Goal: Find specific page/section: Find specific page/section

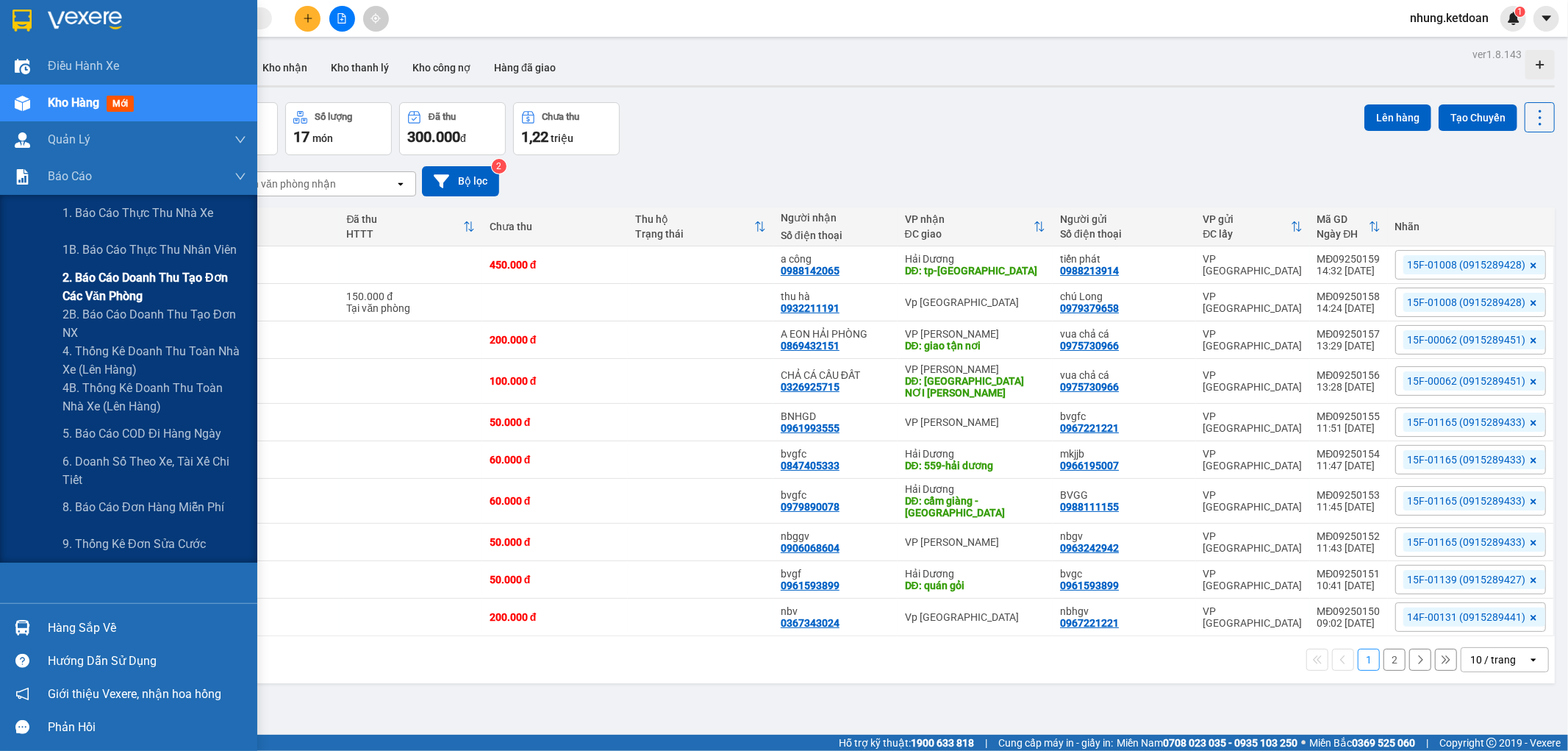
click at [129, 288] on span "2. Báo cáo doanh thu tạo đơn các văn phòng" at bounding box center [154, 287] width 184 height 37
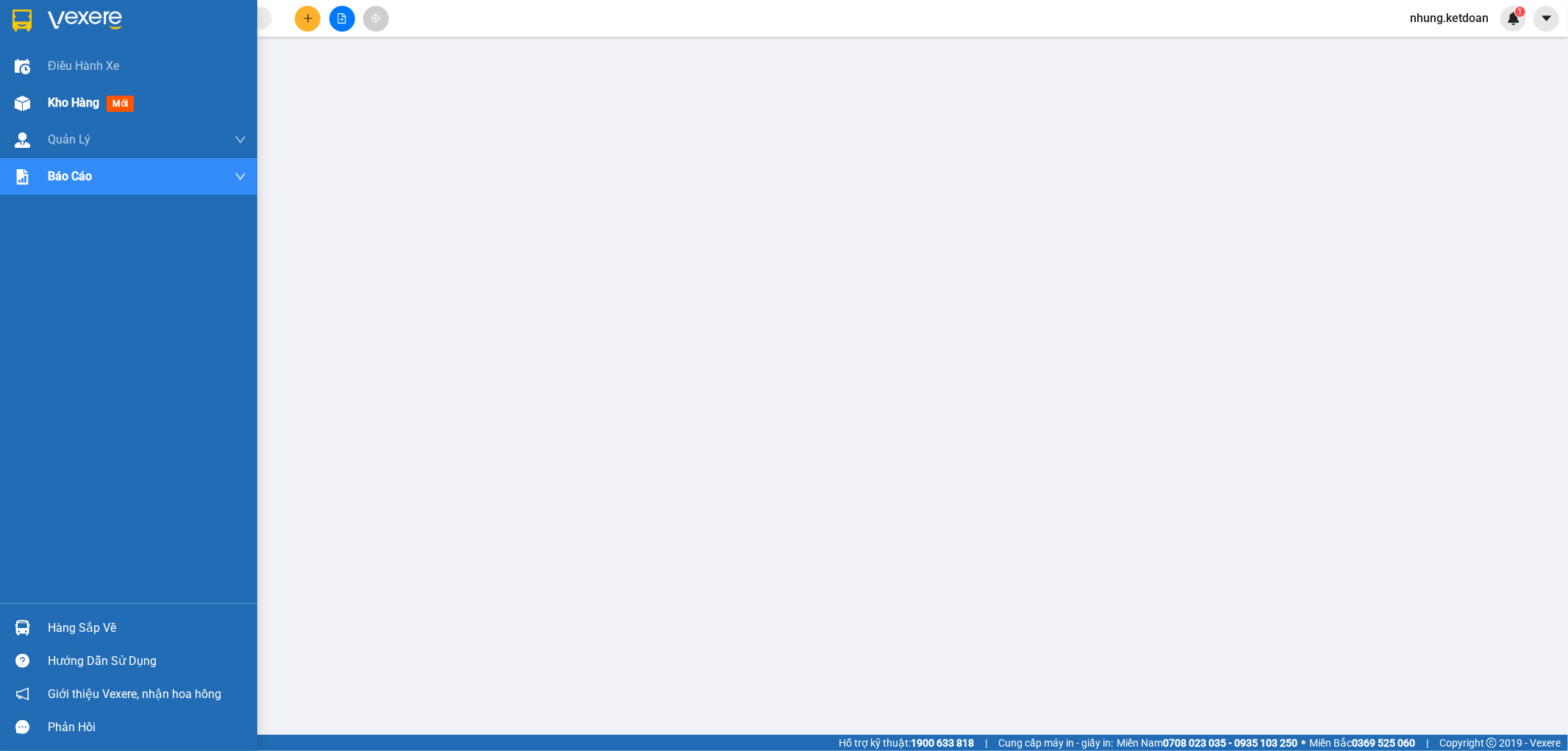
click at [11, 100] on div at bounding box center [22, 102] width 25 height 25
